Goal: Information Seeking & Learning: Learn about a topic

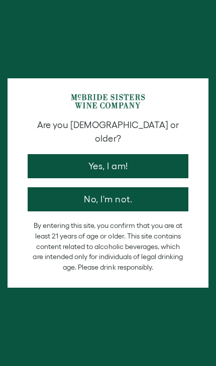
click at [47, 154] on button "Yes, I am!" at bounding box center [108, 166] width 161 height 24
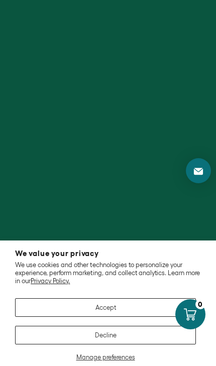
click at [66, 310] on button "Accept" at bounding box center [105, 308] width 181 height 19
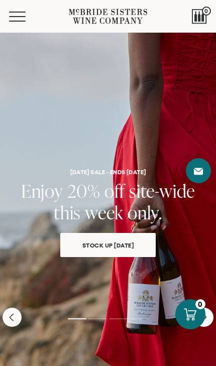
click at [151, 248] on link "Stock Up Today" at bounding box center [107, 245] width 95 height 24
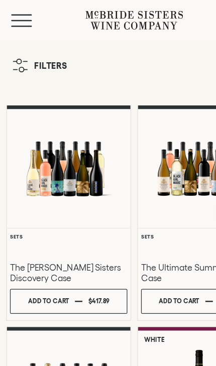
click at [13, 21] on span "Mobile Menu Trigger" at bounding box center [17, 21] width 17 height 1
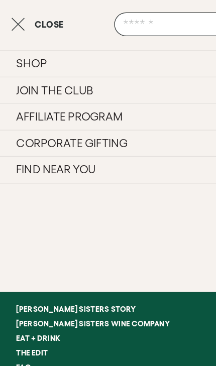
click at [80, 244] on link "[PERSON_NAME] Sisters Story" at bounding box center [103, 249] width 207 height 12
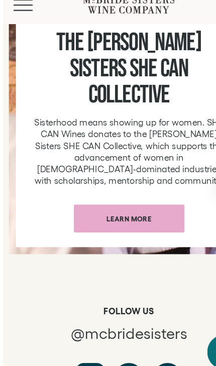
scroll to position [4699, 0]
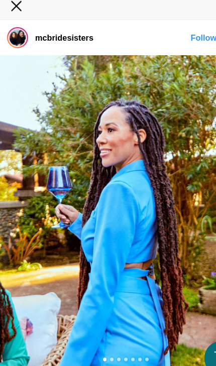
click at [74, 232] on div "Instagram Feed popup" at bounding box center [108, 189] width 216 height 270
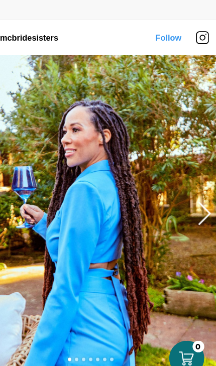
click at [198, 188] on button "Previous image" at bounding box center [204, 189] width 12 height 20
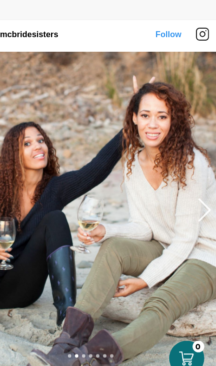
scroll to position [2, 0]
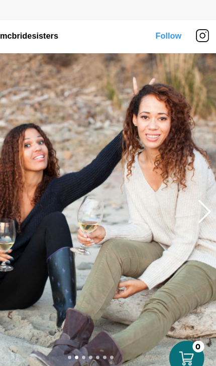
click at [198, 188] on button "Previous image" at bounding box center [204, 188] width 12 height 20
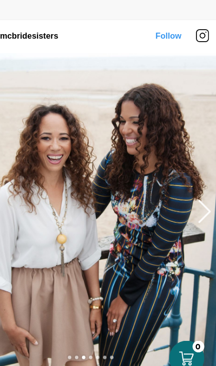
click at [198, 180] on button "Previous image" at bounding box center [204, 188] width 12 height 20
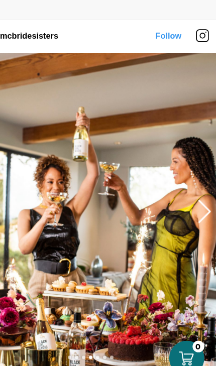
click at [198, 185] on button "Previous image" at bounding box center [204, 188] width 12 height 20
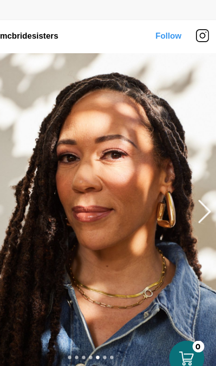
click at [198, 183] on button "Previous image" at bounding box center [204, 188] width 12 height 20
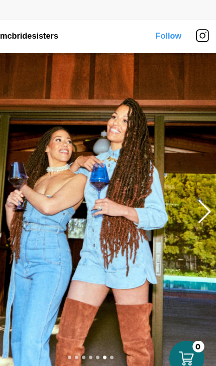
click at [198, 184] on button "Previous image" at bounding box center [204, 188] width 12 height 20
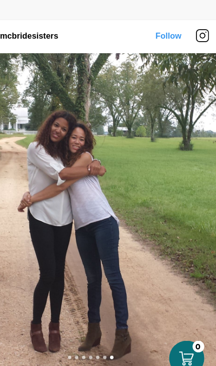
click at [180, 193] on div "Instagram Feed popup" at bounding box center [108, 188] width 216 height 270
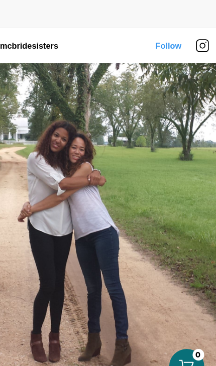
scroll to position [4297, 0]
